Goal: Navigation & Orientation: Find specific page/section

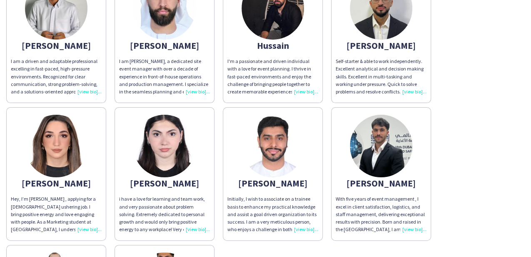
scroll to position [83, 0]
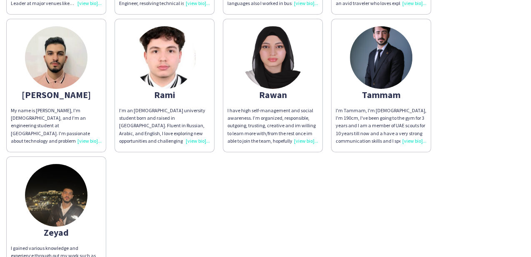
scroll to position [447, 0]
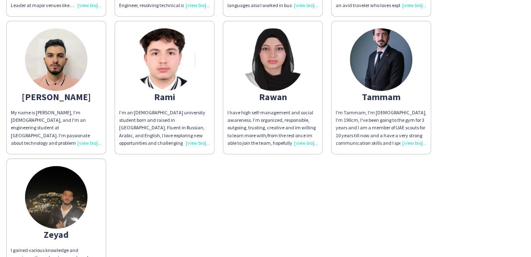
click at [91, 131] on div "My name is [PERSON_NAME], I'm [DEMOGRAPHIC_DATA], and I'm an engineering studen…" at bounding box center [56, 128] width 91 height 38
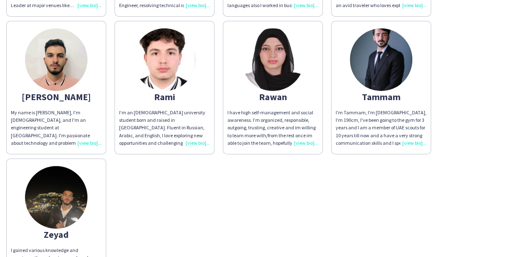
click at [414, 135] on div "I'm Tammam, I'm [DEMOGRAPHIC_DATA], I'm 190cm, I've been going to the gym for 3…" at bounding box center [381, 128] width 91 height 38
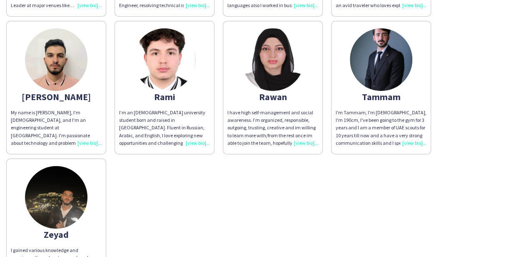
drag, startPoint x: 185, startPoint y: 217, endPoint x: 213, endPoint y: 200, distance: 33.1
